Goal: Task Accomplishment & Management: Complete application form

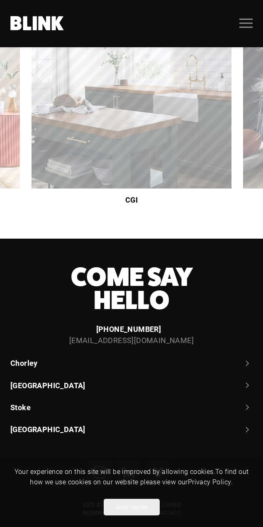
scroll to position [221, 0]
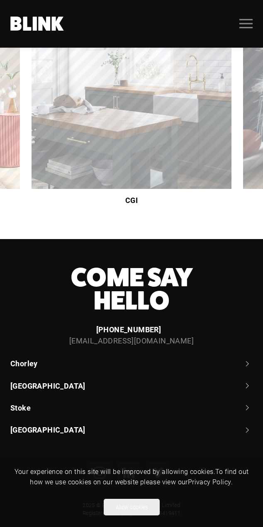
click at [27, 404] on link "Stoke" at bounding box center [131, 408] width 242 height 10
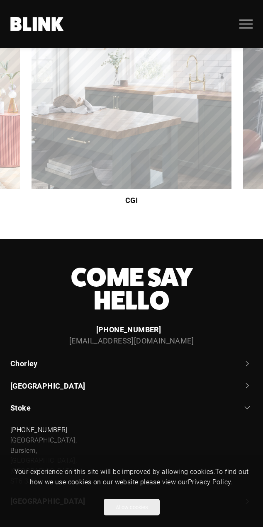
scroll to position [221, 0]
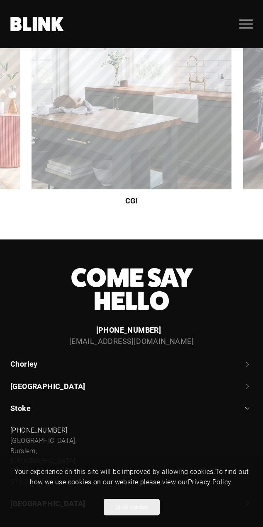
click at [39, 385] on link "[GEOGRAPHIC_DATA]" at bounding box center [131, 386] width 242 height 10
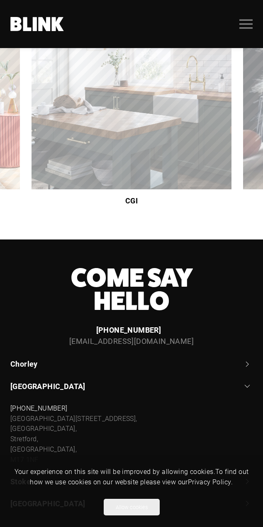
click at [34, 363] on link "Chorley" at bounding box center [131, 364] width 242 height 10
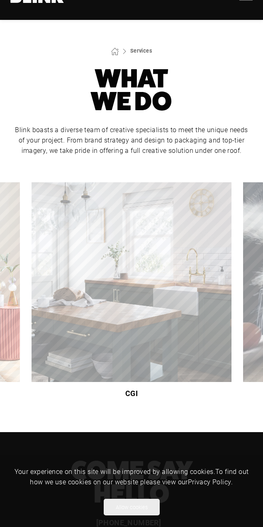
scroll to position [0, 0]
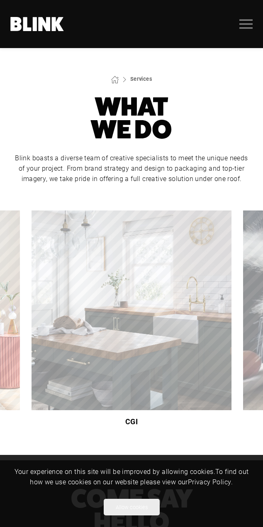
click at [246, 20] on rect "Open menu" at bounding box center [245, 19] width 13 height 1
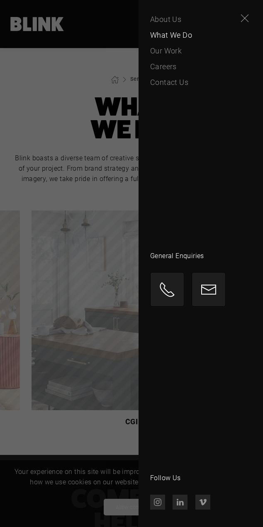
click at [171, 24] on span "About Us" at bounding box center [165, 20] width 31 height 12
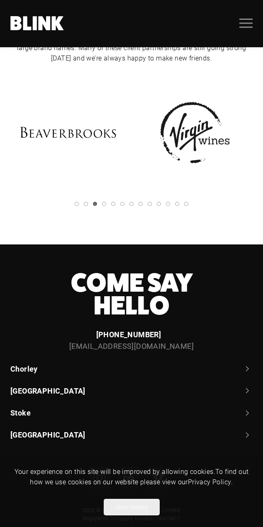
scroll to position [1390, 0]
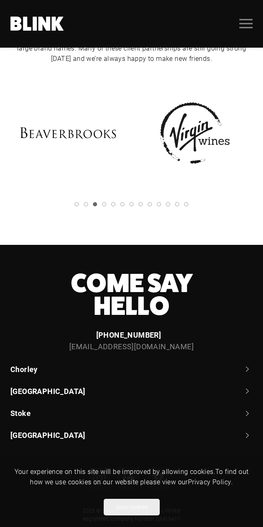
click at [245, 24] on icon ".uk-navbar-toggle-icon svg>[class*="line-"]{transition:0.2s ease-in-out;transit…" at bounding box center [245, 23] width 13 height 13
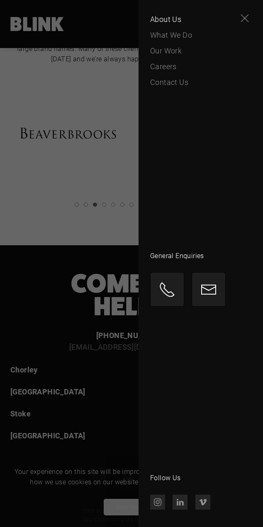
click at [171, 53] on span "Our Work" at bounding box center [165, 51] width 31 height 12
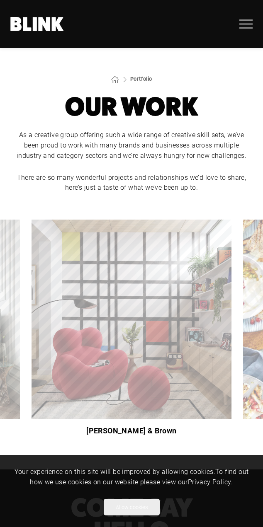
click at [143, 80] on link "Portfolio" at bounding box center [141, 78] width 22 height 7
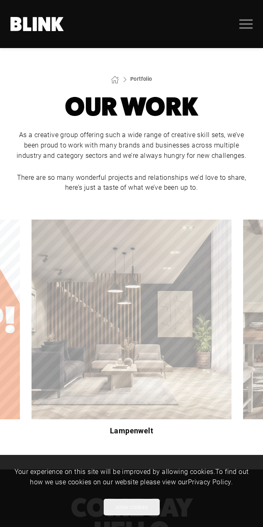
click at [192, 374] on img "3 of 9" at bounding box center [131, 320] width 200 height 200
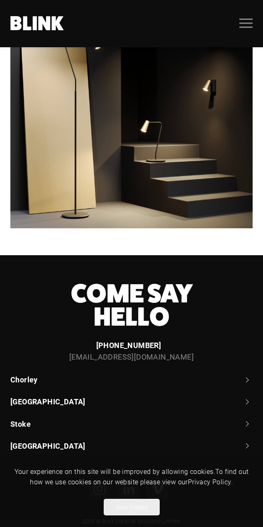
scroll to position [3404, 0]
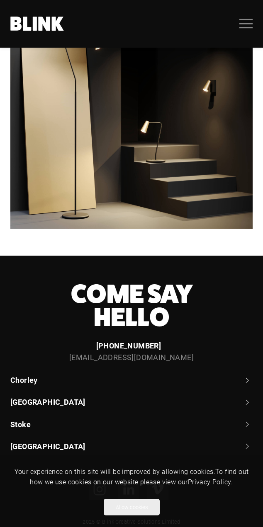
click at [244, 419] on link "Stoke" at bounding box center [131, 424] width 242 height 10
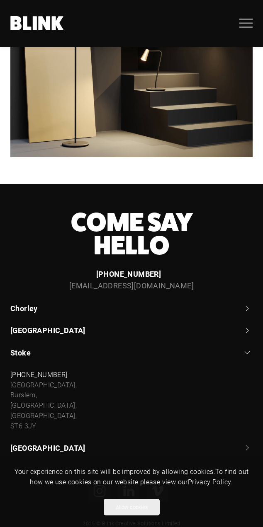
scroll to position [3475, 0]
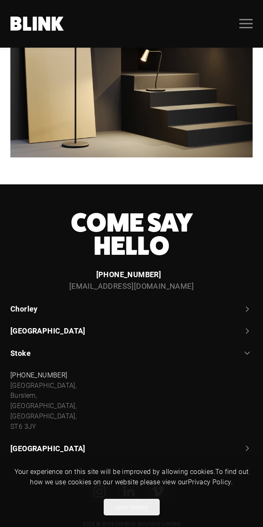
click at [242, 25] on icon ".uk-navbar-toggle-icon svg>[class*="line-"]{transition:0.2s ease-in-out;transit…" at bounding box center [245, 23] width 13 height 13
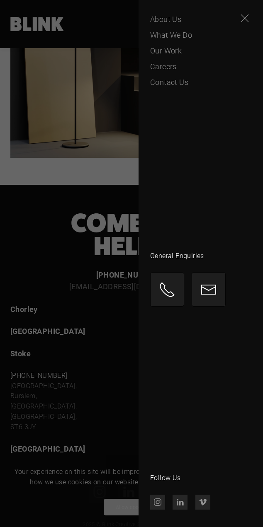
click at [169, 67] on span "Careers" at bounding box center [163, 67] width 27 height 12
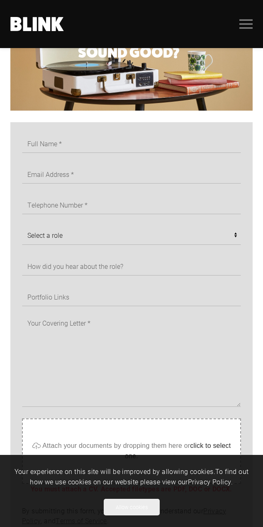
scroll to position [250, 0]
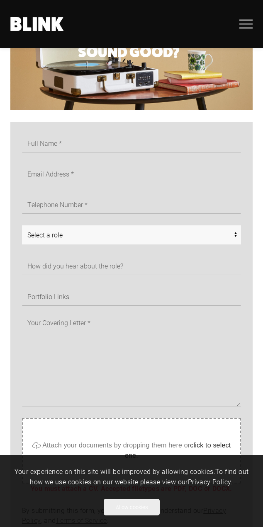
click at [233, 234] on select "Select a role CGI Artists - Manchester Senior CGI Artists - Manchester Any - Ma…" at bounding box center [131, 234] width 219 height 19
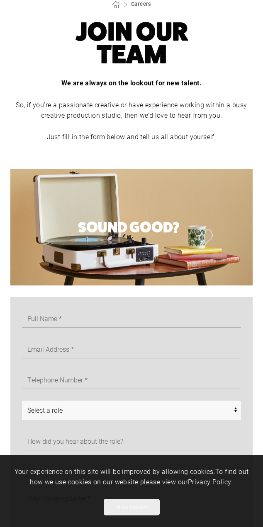
scroll to position [0, 0]
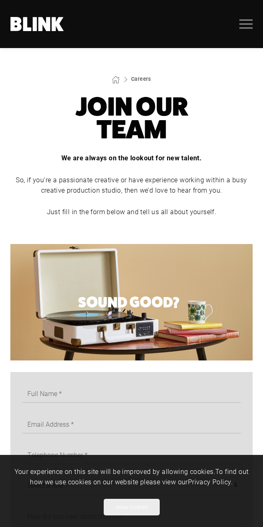
click at [248, 27] on icon ".uk-navbar-toggle-icon svg>[class*="line-"]{transition:0.2s ease-in-out;transit…" at bounding box center [245, 23] width 13 height 13
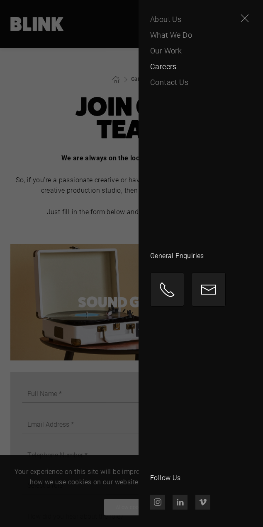
click at [247, 21] on line "Close" at bounding box center [244, 17] width 7 height 7
